Goal: Task Accomplishment & Management: Use online tool/utility

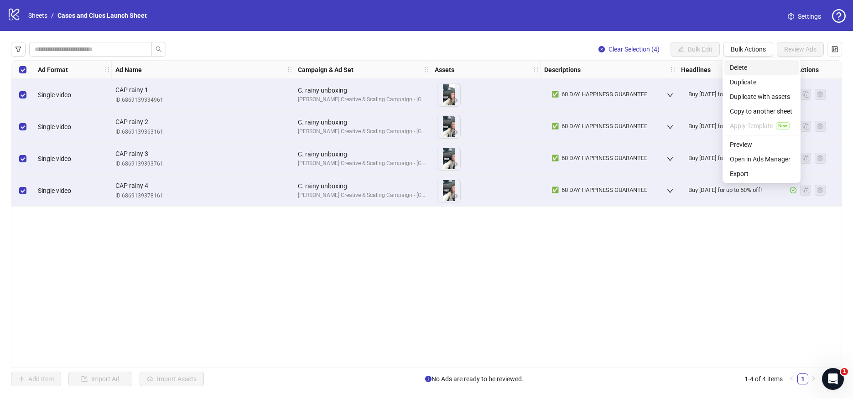
click at [743, 67] on span "Delete" at bounding box center [761, 67] width 63 height 10
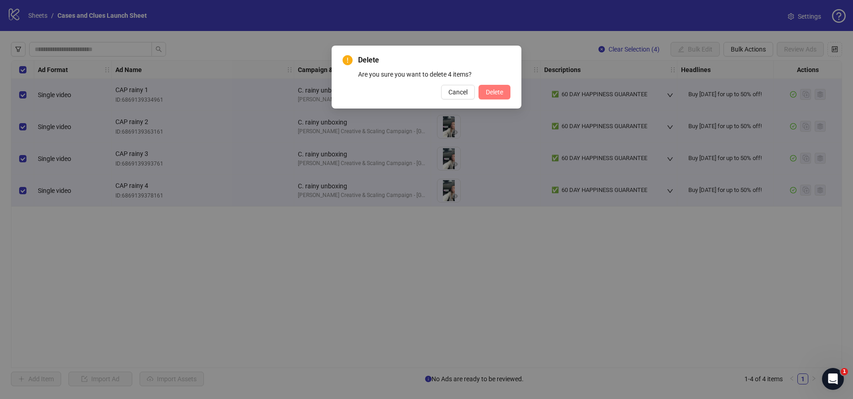
click at [501, 93] on span "Delete" at bounding box center [494, 91] width 17 height 7
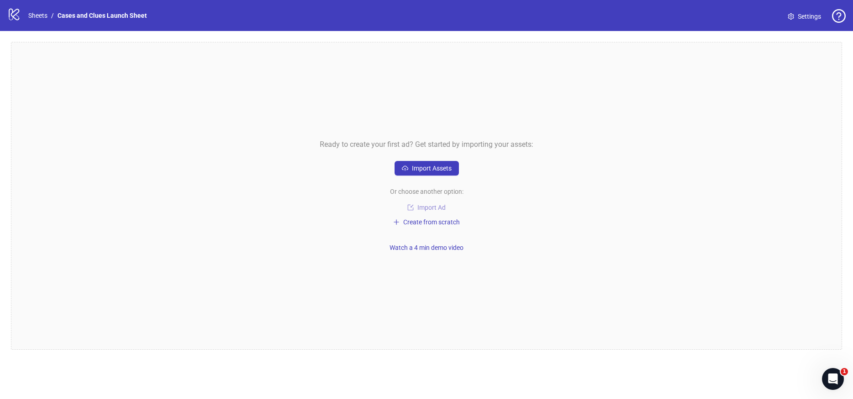
click at [424, 206] on span "Import Ad" at bounding box center [431, 207] width 28 height 7
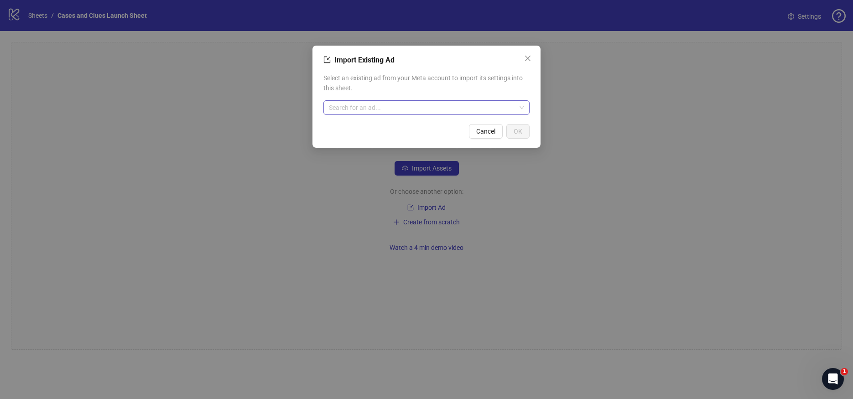
click at [369, 112] on input "search" at bounding box center [422, 108] width 187 height 14
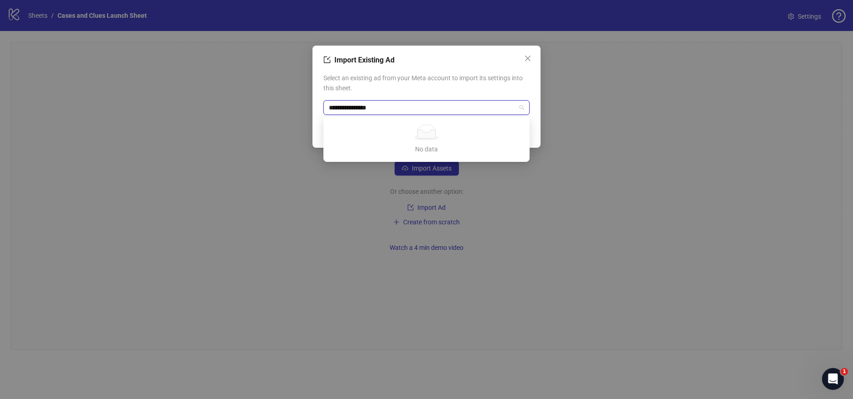
type input "**********"
drag, startPoint x: 344, startPoint y: 186, endPoint x: 361, endPoint y: 186, distance: 16.9
click at [344, 186] on div "Import Existing Ad Select an existing ad from your Meta account to import its s…" at bounding box center [426, 199] width 853 height 399
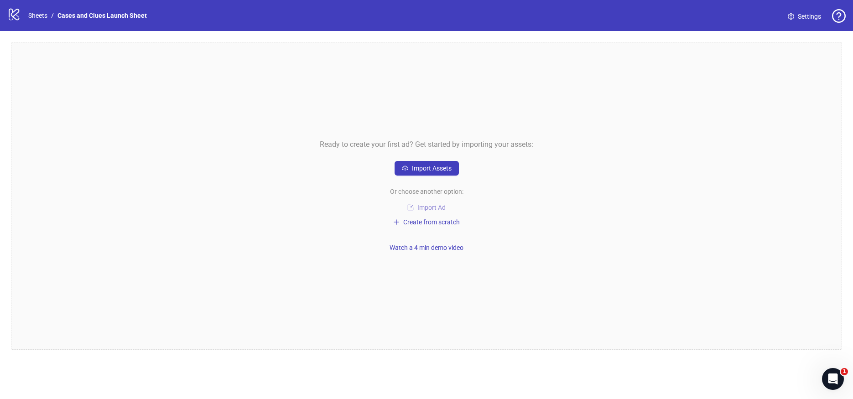
click at [424, 206] on span "Import Ad" at bounding box center [431, 207] width 28 height 7
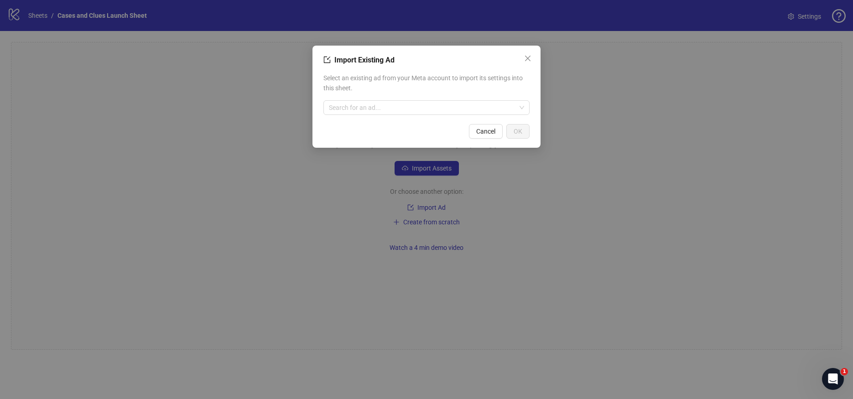
click at [362, 99] on div "Select an existing ad from your Meta account to import its settings into this s…" at bounding box center [426, 93] width 206 height 49
click at [359, 108] on input "search" at bounding box center [422, 108] width 187 height 14
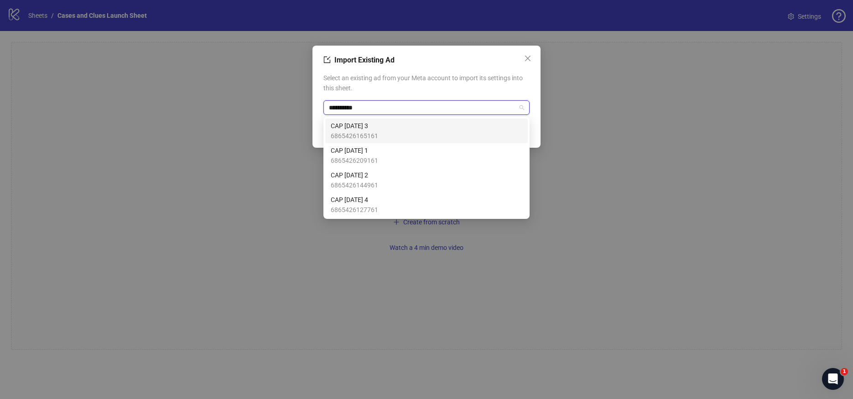
type input "**********"
click at [352, 121] on span "CAP [DATE] 3" at bounding box center [354, 126] width 47 height 10
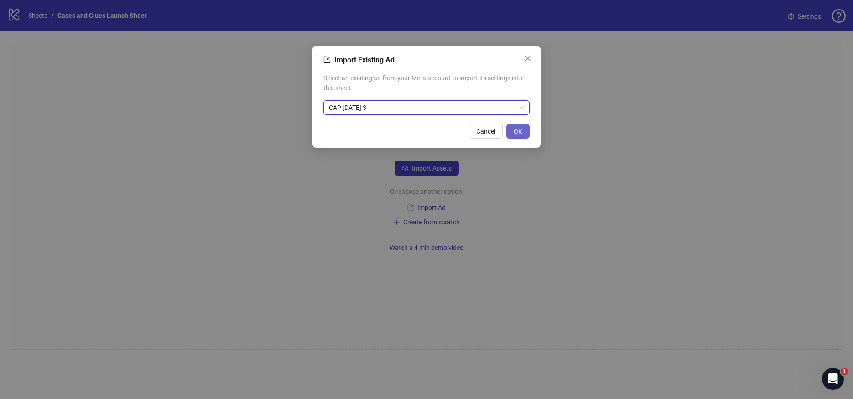
click at [520, 130] on span "OK" at bounding box center [518, 131] width 9 height 7
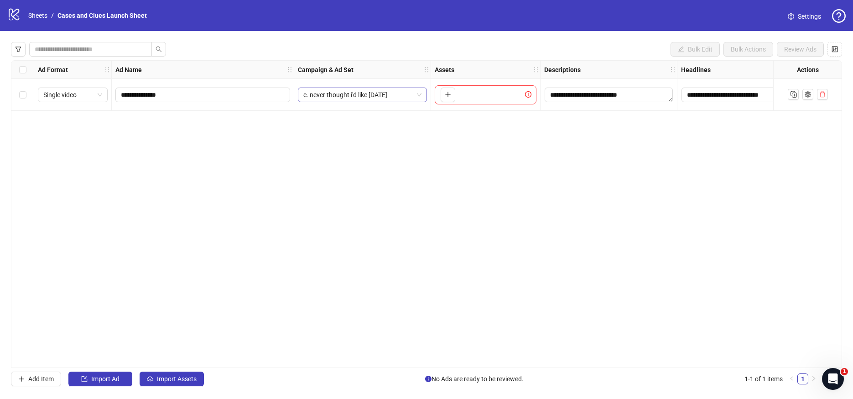
click at [416, 92] on span "c. never thought i'd like [DATE]" at bounding box center [362, 95] width 118 height 14
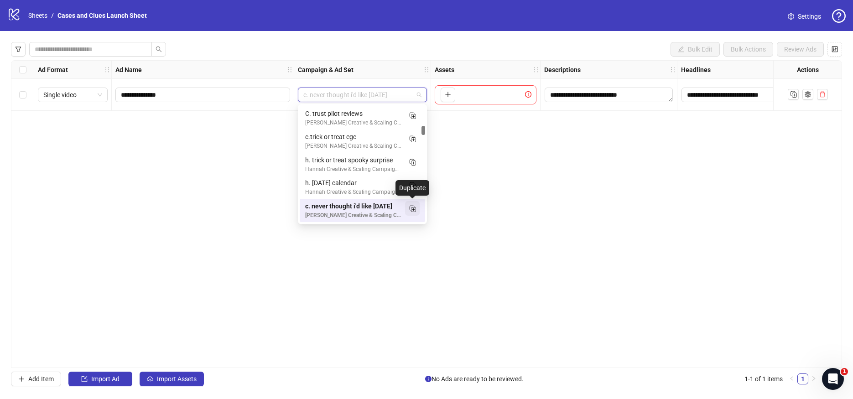
click at [410, 208] on rect "Duplicate" at bounding box center [412, 208] width 5 height 5
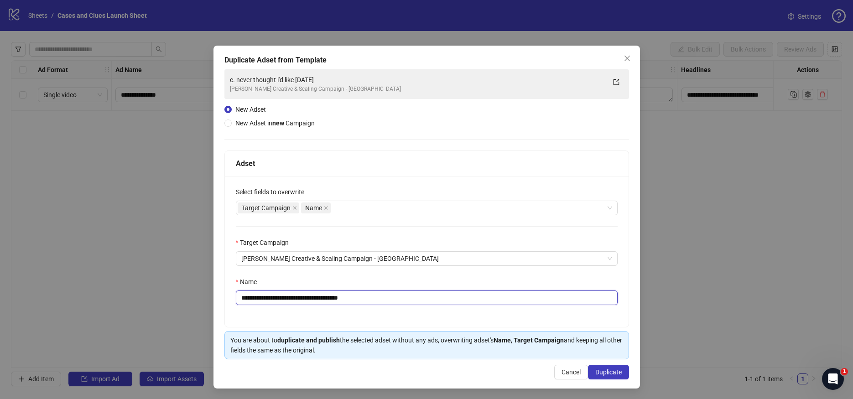
drag, startPoint x: 369, startPoint y: 303, endPoint x: 246, endPoint y: 301, distance: 122.7
click at [246, 301] on input "**********" at bounding box center [427, 298] width 382 height 15
drag, startPoint x: 291, startPoint y: 297, endPoint x: 297, endPoint y: 312, distance: 15.7
click at [291, 298] on input "**********" at bounding box center [427, 298] width 382 height 15
click at [326, 298] on input "**********" at bounding box center [427, 298] width 382 height 15
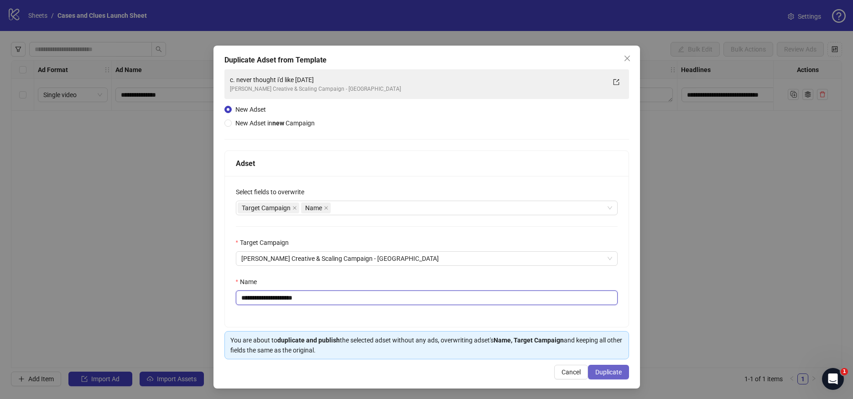
type input "**********"
click at [605, 371] on span "Duplicate" at bounding box center [608, 372] width 26 height 7
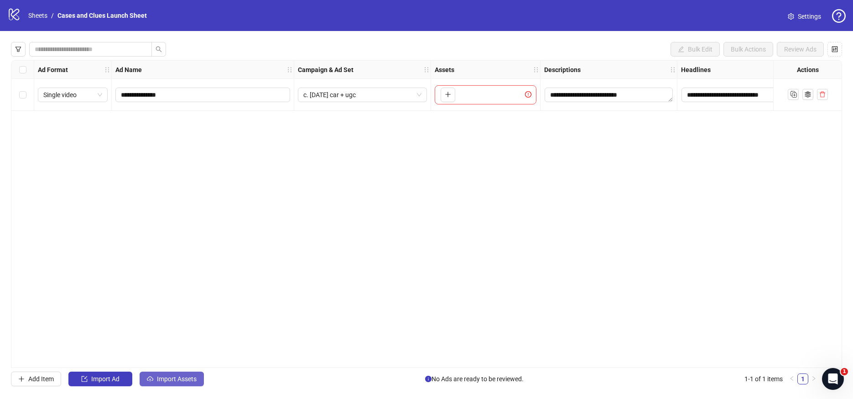
click at [152, 376] on icon "cloud-upload" at bounding box center [150, 379] width 6 height 6
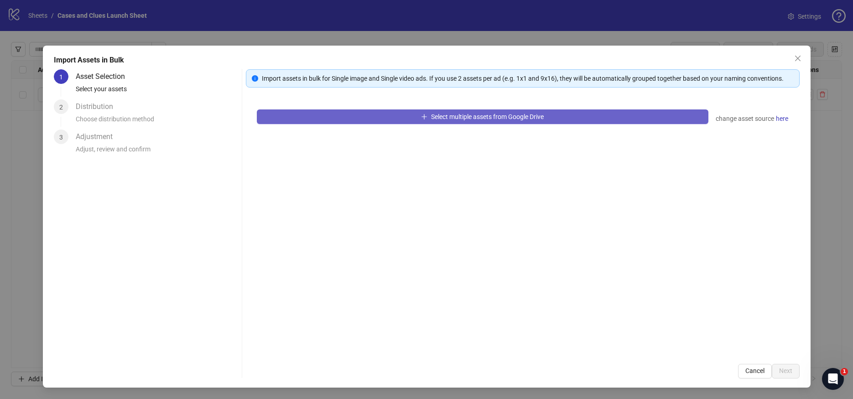
click at [359, 120] on button "Select multiple assets from Google Drive" at bounding box center [483, 116] width 452 height 15
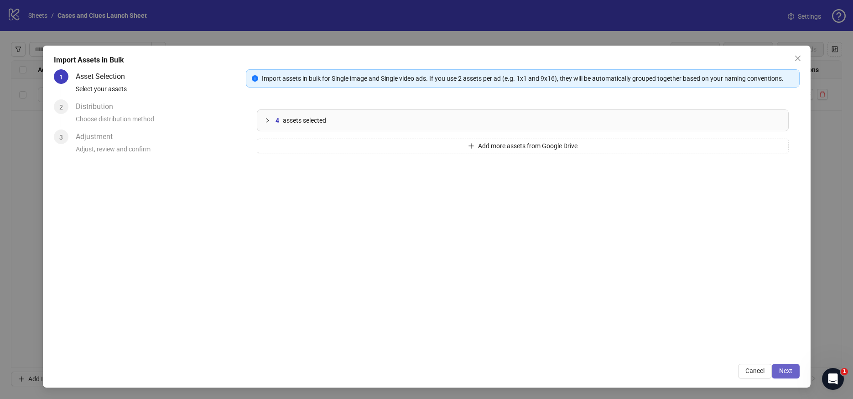
click at [784, 369] on span "Next" at bounding box center [785, 370] width 13 height 7
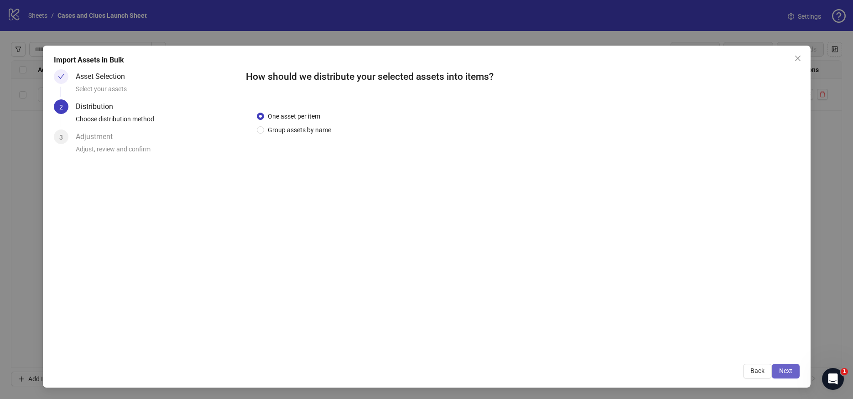
click at [783, 369] on span "Next" at bounding box center [785, 370] width 13 height 7
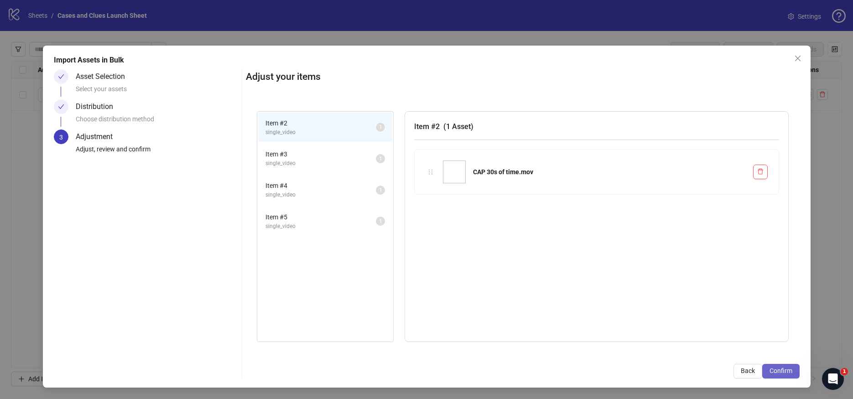
click at [782, 370] on span "Confirm" at bounding box center [780, 370] width 23 height 7
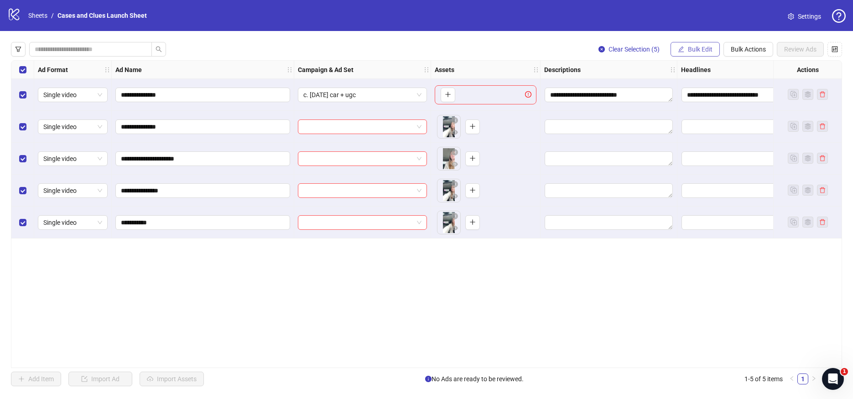
click at [691, 47] on span "Bulk Edit" at bounding box center [700, 49] width 25 height 7
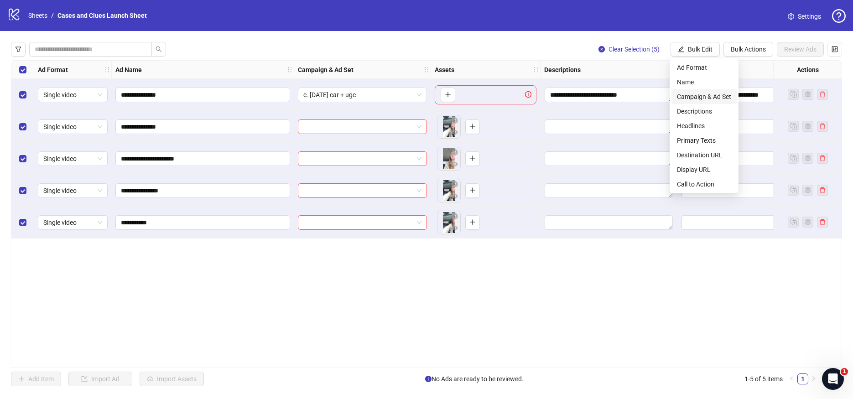
click at [711, 99] on span "Campaign & Ad Set" at bounding box center [704, 97] width 54 height 10
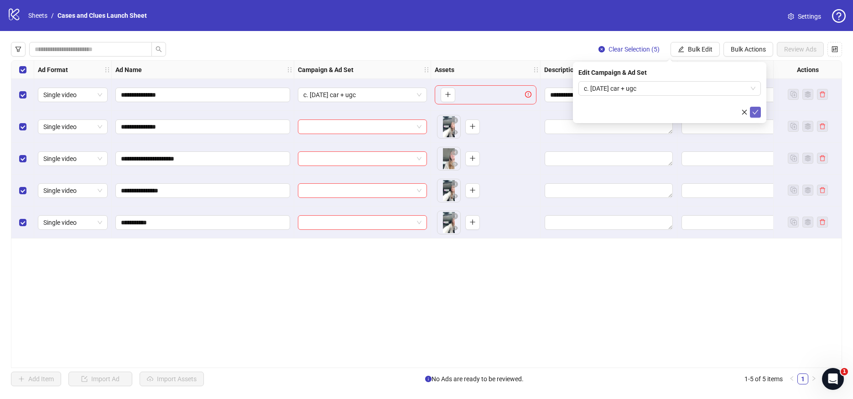
click at [753, 113] on icon "check" at bounding box center [755, 112] width 6 height 6
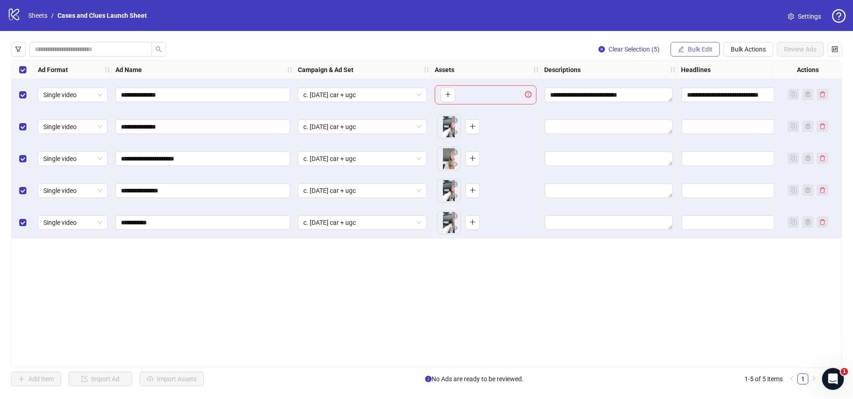
click at [688, 48] on span "Bulk Edit" at bounding box center [700, 49] width 25 height 7
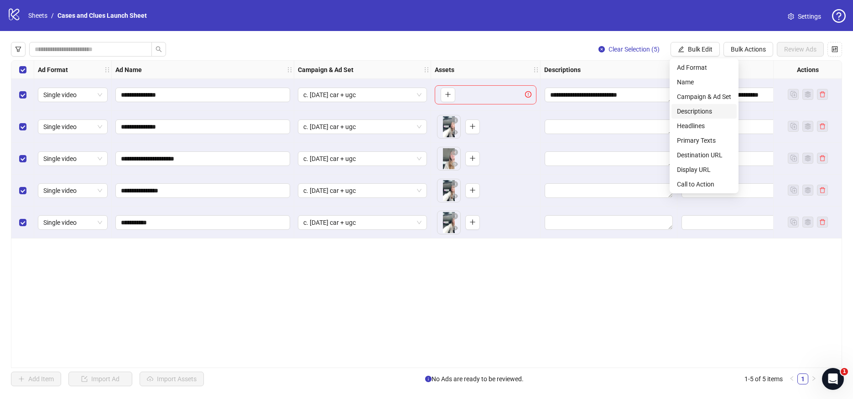
click at [696, 108] on span "Descriptions" at bounding box center [704, 111] width 54 height 10
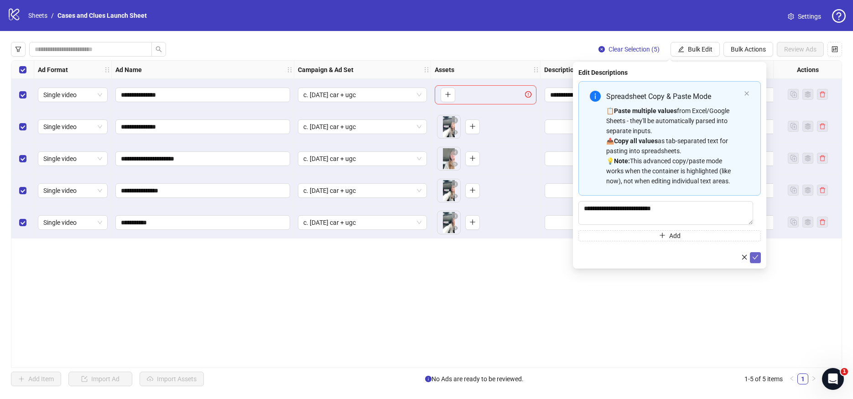
click at [756, 259] on icon "check" at bounding box center [755, 257] width 6 height 6
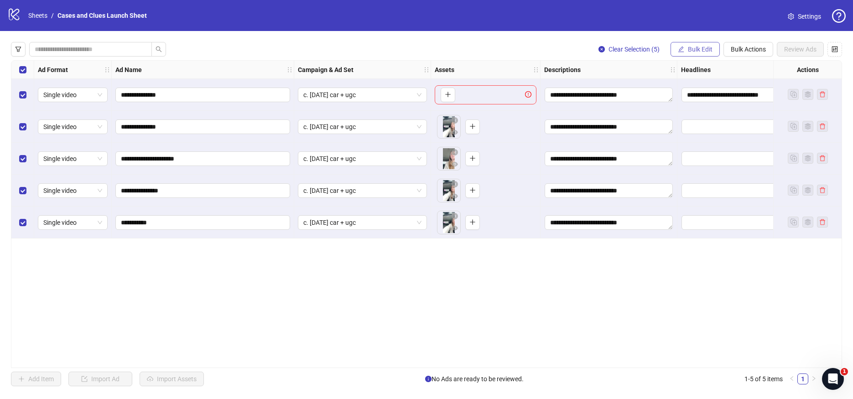
click at [701, 45] on button "Bulk Edit" at bounding box center [694, 49] width 49 height 15
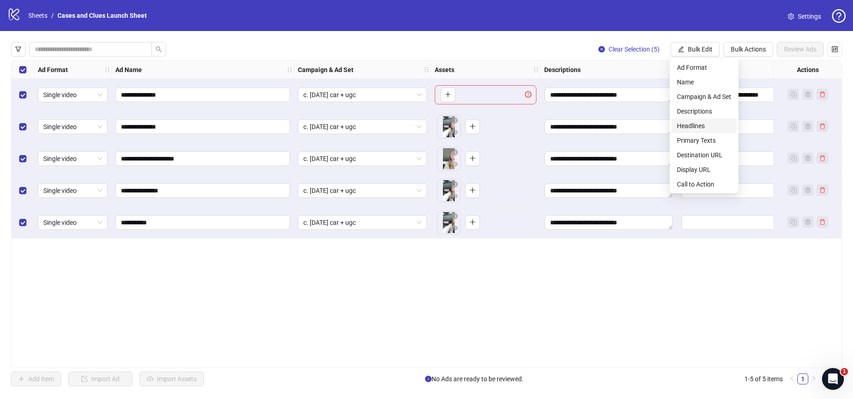
click at [699, 124] on span "Headlines" at bounding box center [704, 126] width 54 height 10
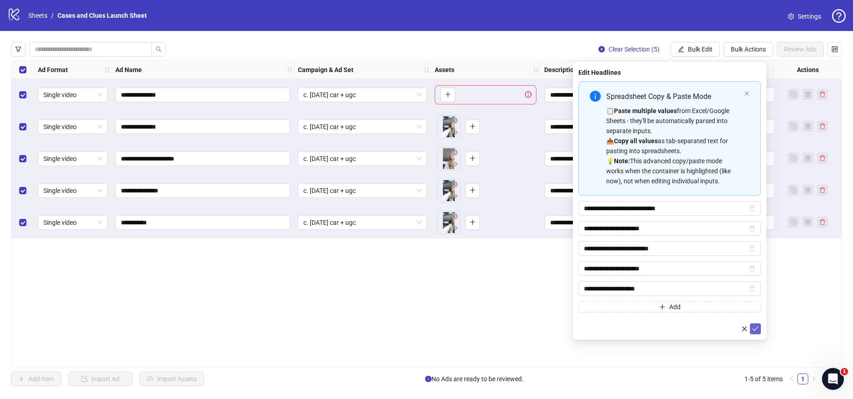
click at [758, 330] on button "submit" at bounding box center [755, 328] width 11 height 11
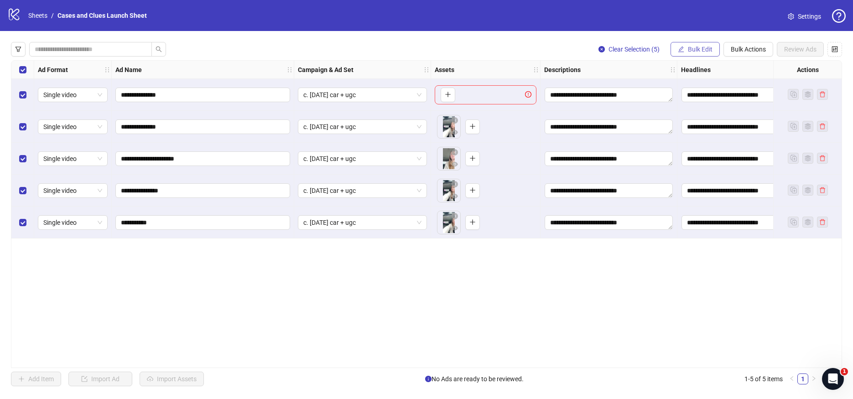
click at [693, 49] on span "Bulk Edit" at bounding box center [700, 49] width 25 height 7
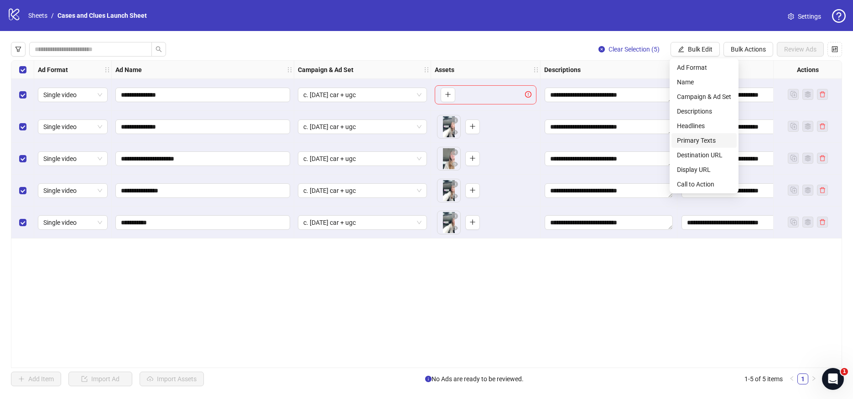
click at [696, 139] on span "Primary Texts" at bounding box center [704, 140] width 54 height 10
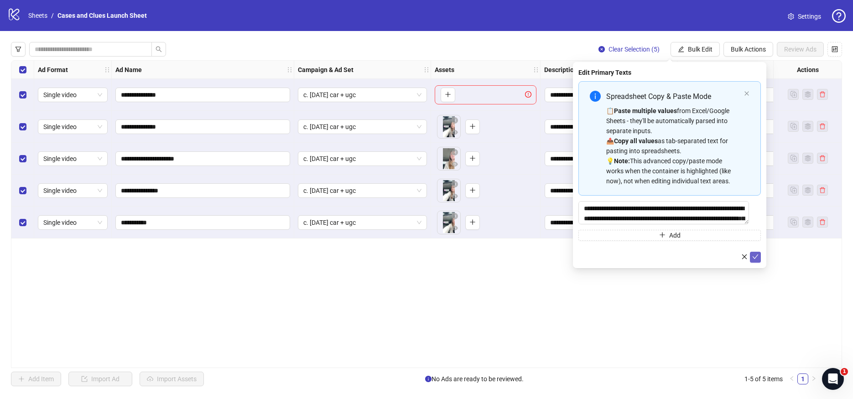
click at [758, 257] on icon "check" at bounding box center [755, 257] width 6 height 6
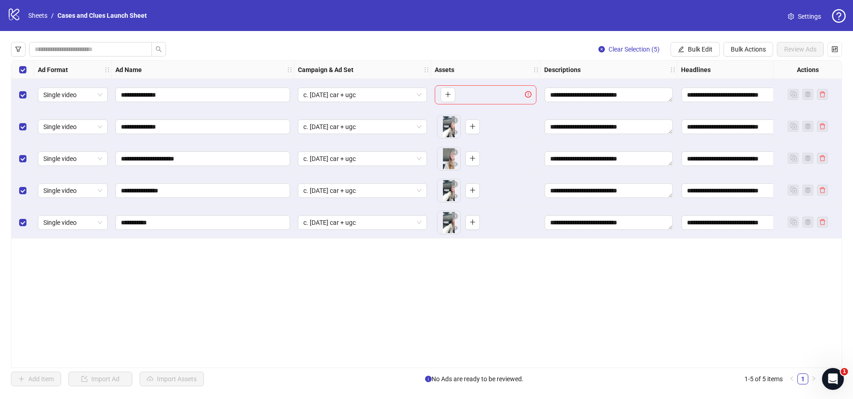
click at [680, 39] on div "**********" at bounding box center [426, 214] width 853 height 366
click at [684, 47] on button "Bulk Edit" at bounding box center [694, 49] width 49 height 15
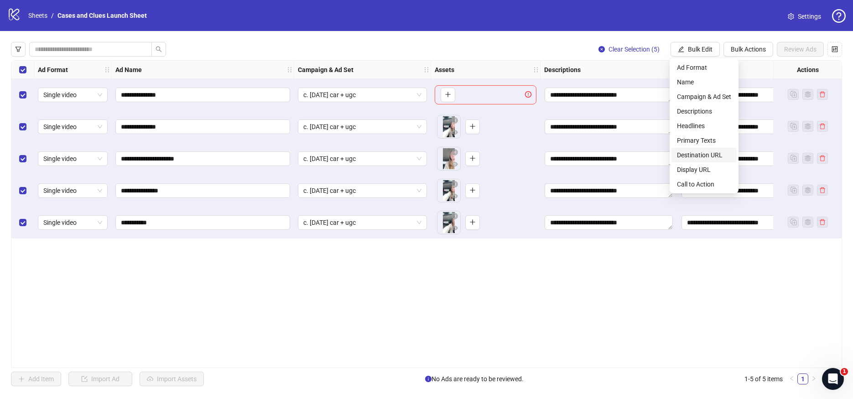
click at [688, 157] on span "Destination URL" at bounding box center [704, 155] width 54 height 10
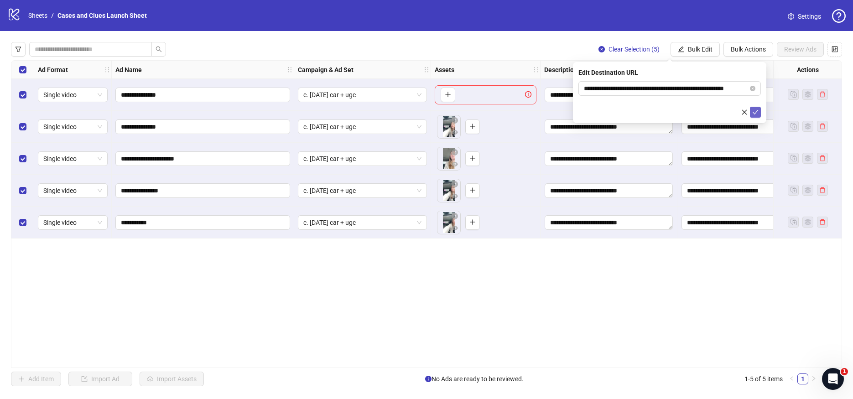
click at [753, 112] on icon "check" at bounding box center [755, 112] width 6 height 6
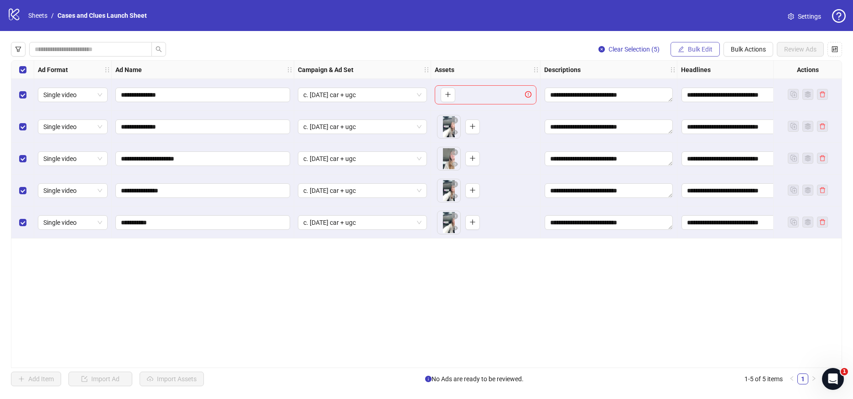
click at [703, 50] on span "Bulk Edit" at bounding box center [700, 49] width 25 height 7
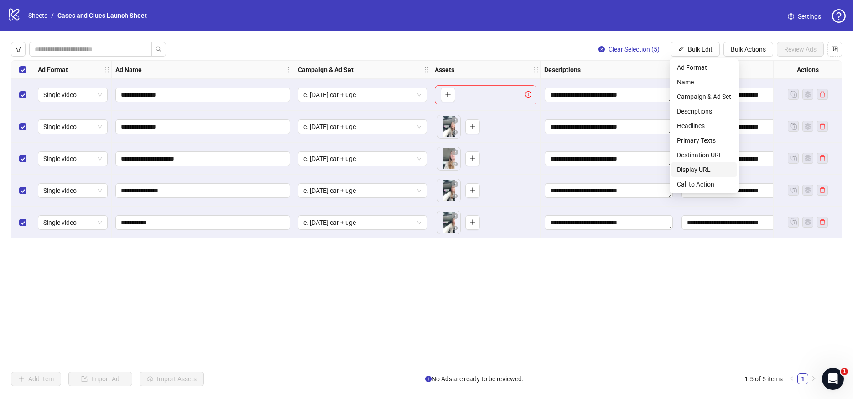
click at [699, 167] on span "Display URL" at bounding box center [704, 170] width 54 height 10
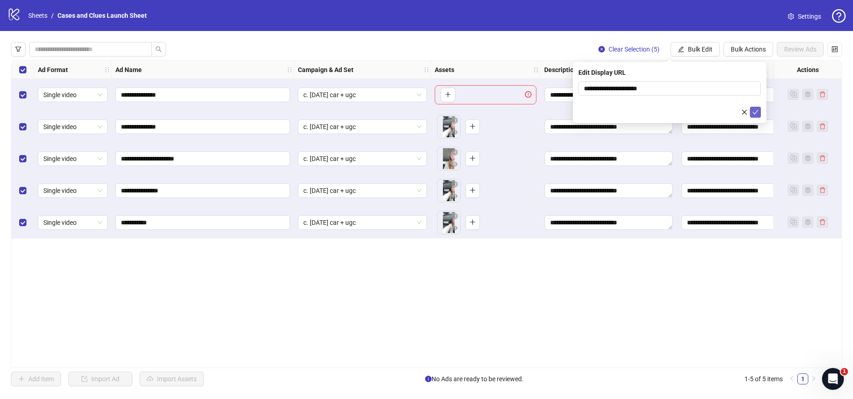
click at [755, 112] on icon "check" at bounding box center [755, 112] width 6 height 6
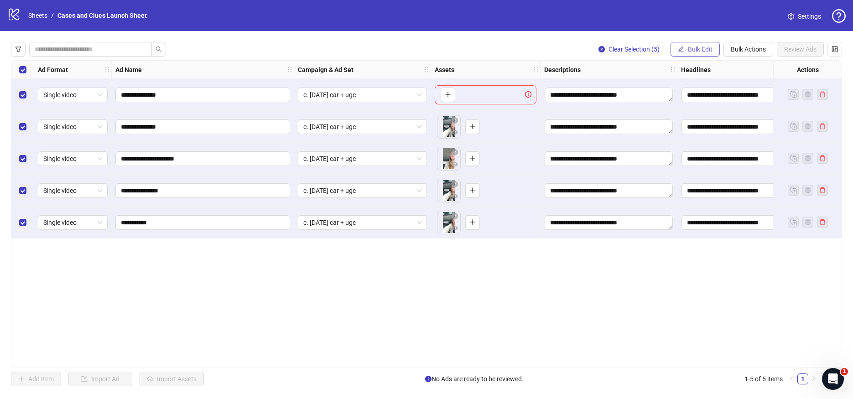
click at [705, 47] on span "Bulk Edit" at bounding box center [700, 49] width 25 height 7
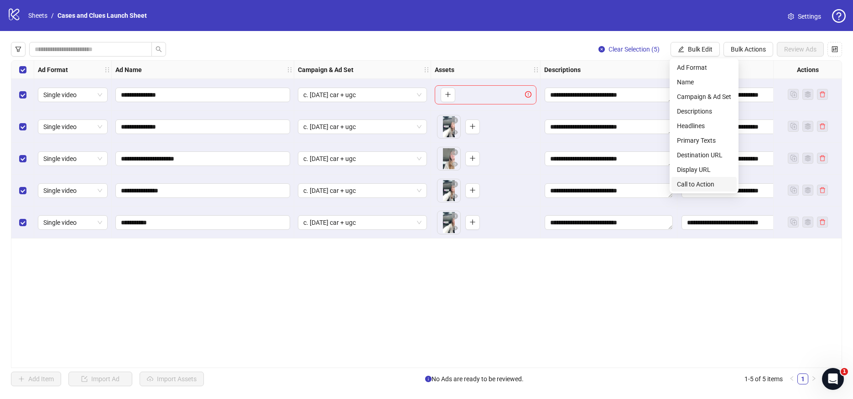
click at [706, 180] on span "Call to Action" at bounding box center [704, 184] width 54 height 10
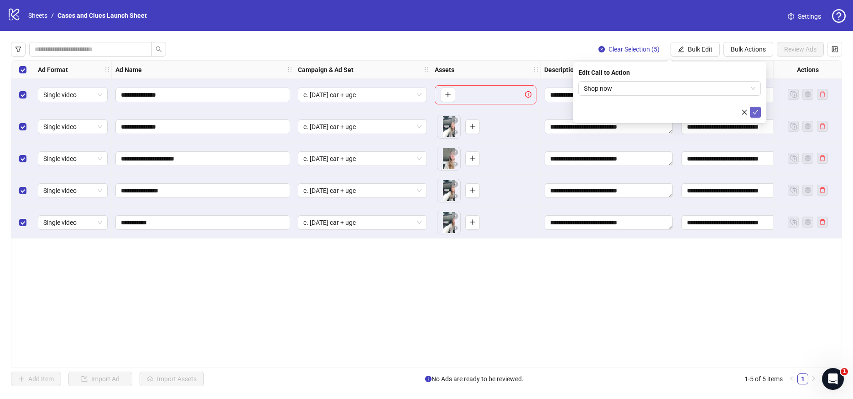
click at [753, 113] on icon "check" at bounding box center [756, 112] width 6 height 5
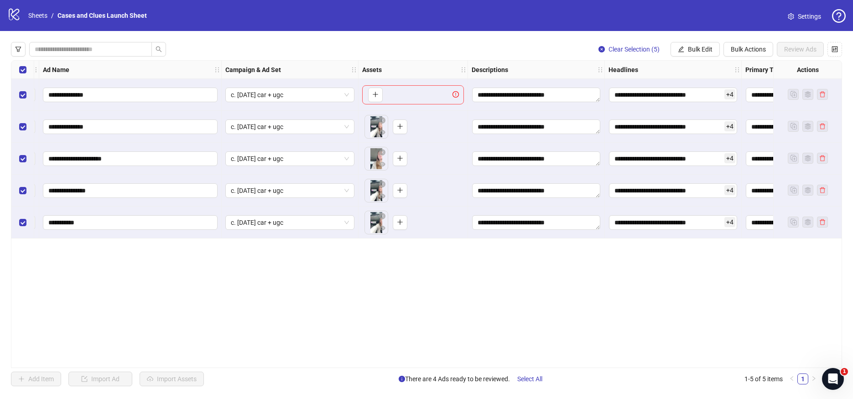
scroll to position [0, 0]
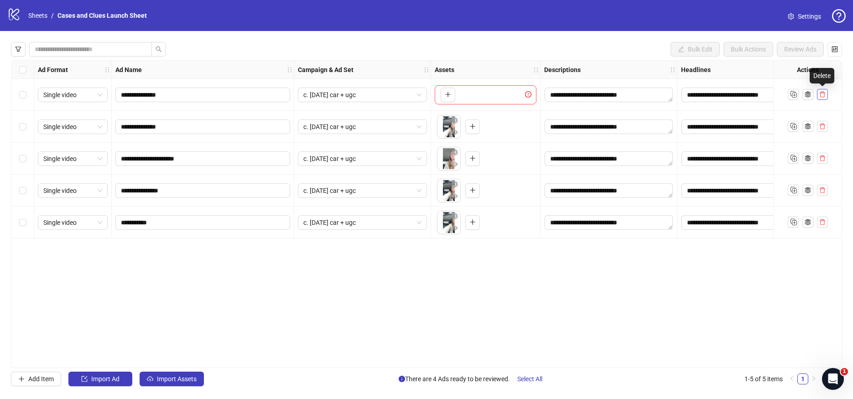
click at [825, 90] on button "button" at bounding box center [822, 94] width 11 height 11
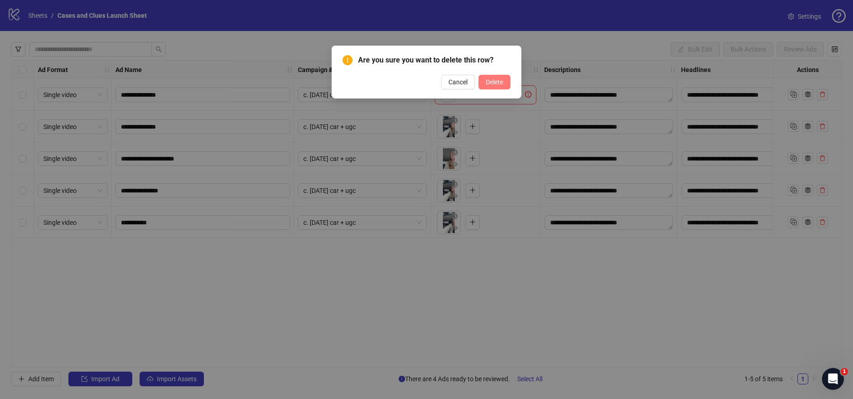
click at [493, 79] on span "Delete" at bounding box center [494, 81] width 17 height 7
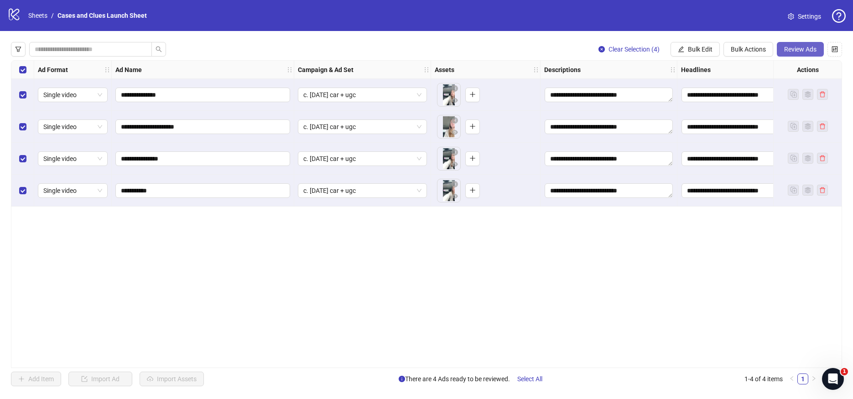
click at [797, 50] on span "Review Ads" at bounding box center [800, 49] width 32 height 7
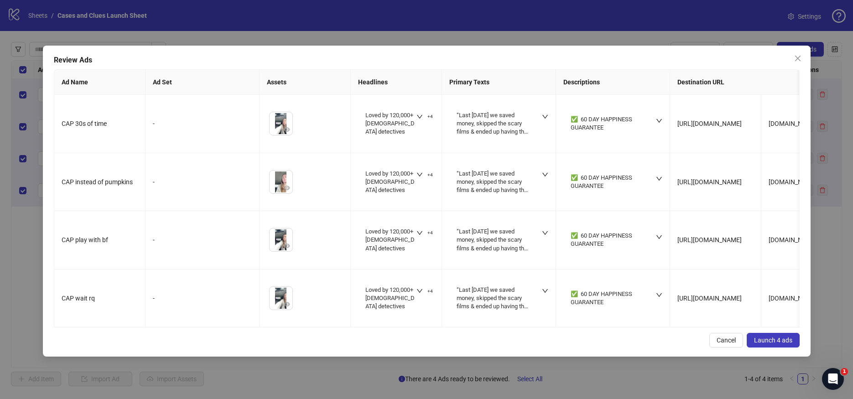
click at [770, 343] on span "Launch 4 ads" at bounding box center [773, 340] width 38 height 7
